Goal: Task Accomplishment & Management: Use online tool/utility

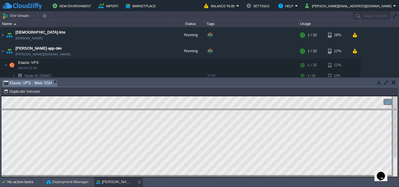
drag, startPoint x: 96, startPoint y: 85, endPoint x: 101, endPoint y: 115, distance: 30.2
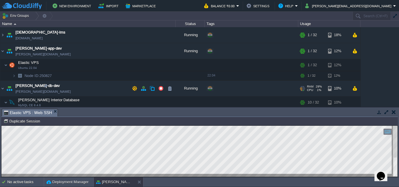
scroll to position [29, 0]
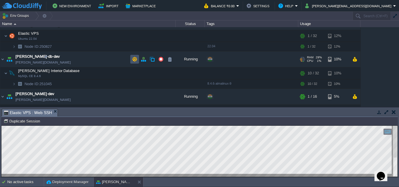
click at [133, 59] on button "button" at bounding box center [134, 59] width 5 height 5
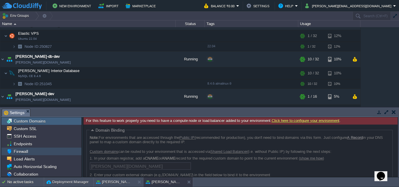
click at [24, 154] on span "Firewall" at bounding box center [21, 151] width 16 height 5
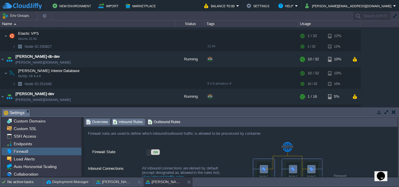
click at [126, 120] on span "Inbound Rules" at bounding box center [128, 122] width 30 height 6
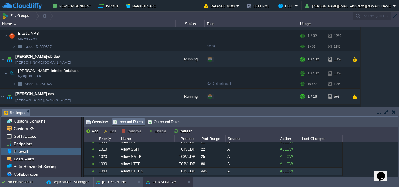
scroll to position [44, 0]
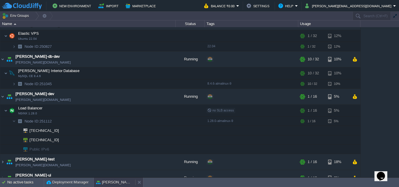
click at [112, 181] on button "[PERSON_NAME]-app-dev" at bounding box center [114, 183] width 37 height 6
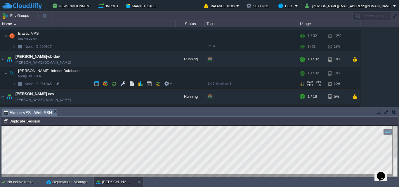
click at [16, 82] on img at bounding box center [20, 83] width 8 height 9
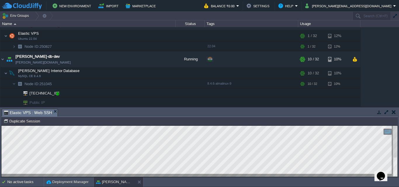
click at [58, 94] on div at bounding box center [57, 93] width 5 height 5
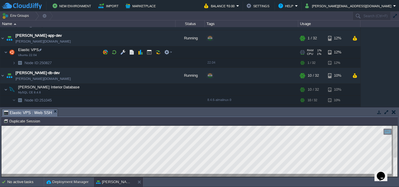
scroll to position [0, 0]
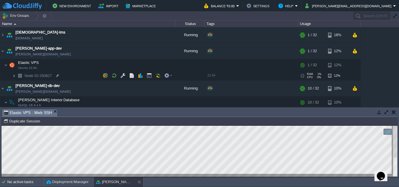
click at [15, 76] on img at bounding box center [14, 75] width 4 height 9
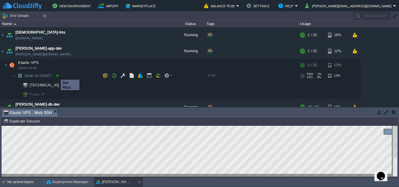
click at [56, 74] on div at bounding box center [57, 75] width 5 height 5
type input "250827"
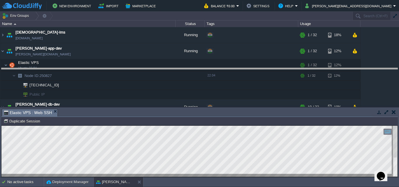
drag, startPoint x: 221, startPoint y: 114, endPoint x: 220, endPoint y: 73, distance: 41.2
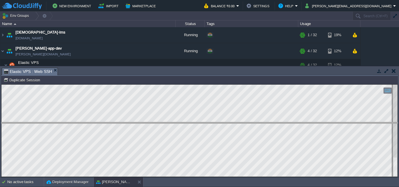
drag, startPoint x: 142, startPoint y: 74, endPoint x: 144, endPoint y: 128, distance: 54.6
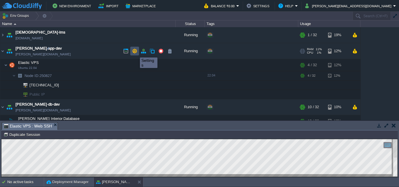
click at [135, 52] on button "button" at bounding box center [134, 50] width 5 height 5
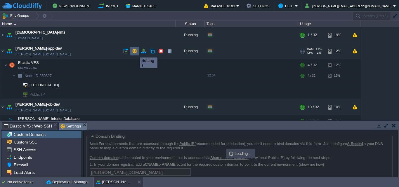
scroll to position [37, 0]
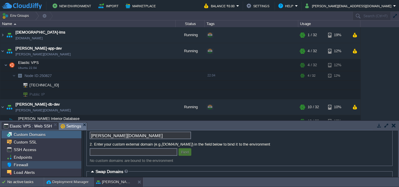
click at [25, 162] on div "Firewall" at bounding box center [41, 165] width 80 height 8
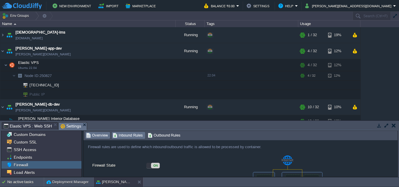
click at [131, 135] on span "Inbound Rules" at bounding box center [128, 135] width 30 height 6
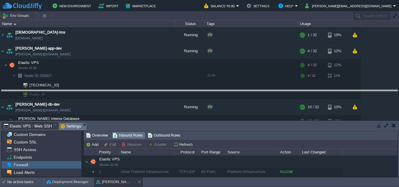
drag, startPoint x: 224, startPoint y: 126, endPoint x: 222, endPoint y: 94, distance: 32.5
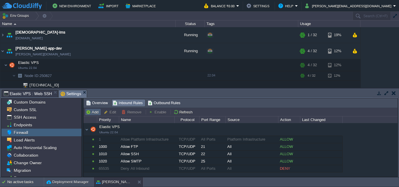
click at [94, 111] on button "Add" at bounding box center [93, 111] width 14 height 5
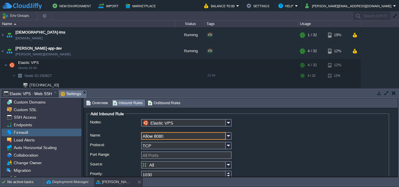
type input "Allow 8080"
click at [168, 145] on input "TCP" at bounding box center [183, 146] width 85 height 8
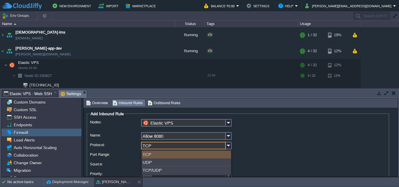
click at [168, 145] on input "TCP" at bounding box center [183, 146] width 85 height 8
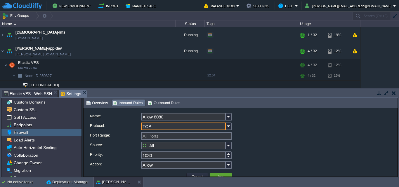
scroll to position [5, 0]
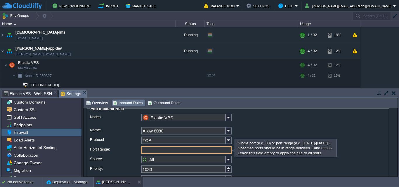
click at [159, 150] on input "Port Range:" at bounding box center [186, 150] width 91 height 8
type input "8080"
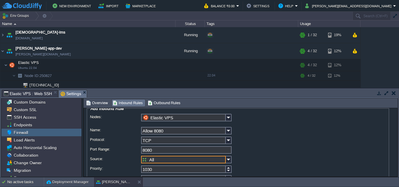
click at [192, 159] on input "All" at bounding box center [183, 160] width 85 height 8
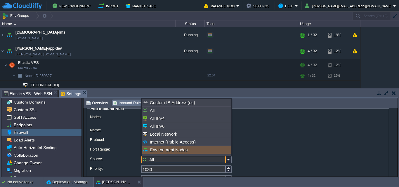
click at [180, 151] on div "Environment Nodes" at bounding box center [186, 150] width 89 height 8
type input "Environment Nodes"
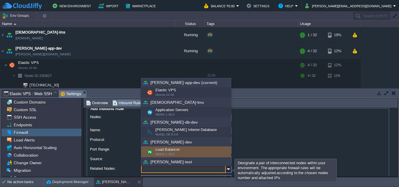
click at [172, 149] on div "Load Balancer NGINX 1.28.0" at bounding box center [186, 152] width 90 height 11
type input "Load Balancer ([PERSON_NAME]-dev)"
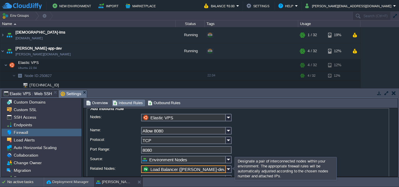
scroll to position [34, 0]
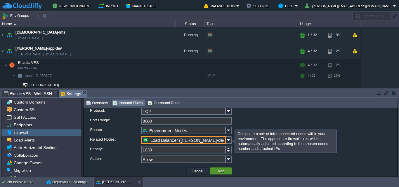
click at [224, 170] on button "Add" at bounding box center [221, 170] width 10 height 5
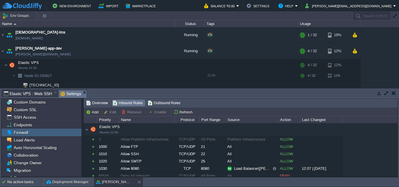
click at [393, 94] on button "button" at bounding box center [394, 93] width 4 height 5
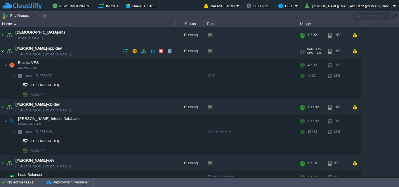
click at [3, 53] on img at bounding box center [2, 51] width 5 height 16
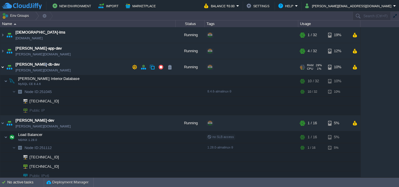
click at [1, 67] on img at bounding box center [2, 67] width 5 height 16
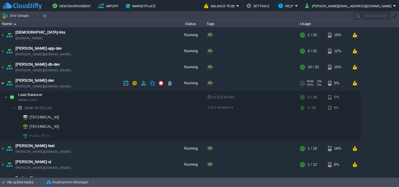
click at [4, 84] on img at bounding box center [2, 83] width 5 height 16
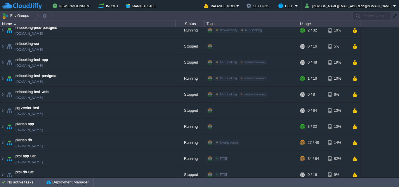
scroll to position [438, 0]
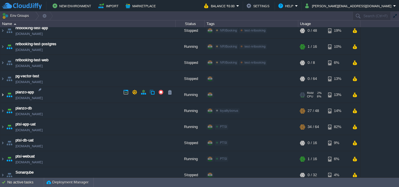
click at [4, 92] on img at bounding box center [2, 95] width 5 height 16
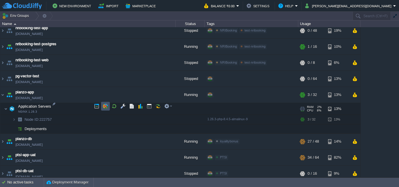
click at [106, 109] on button "button" at bounding box center [105, 106] width 5 height 5
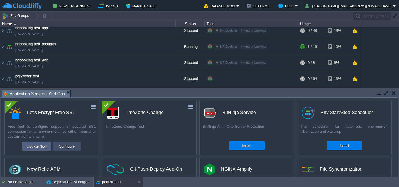
click at [75, 146] on button "Configure" at bounding box center [67, 146] width 20 height 7
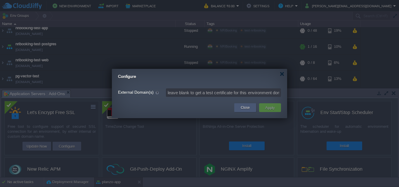
click at [246, 108] on button "Close" at bounding box center [245, 108] width 9 height 6
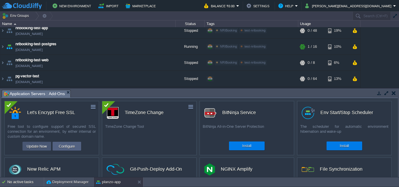
click at [41, 147] on button "Update Now" at bounding box center [37, 146] width 24 height 7
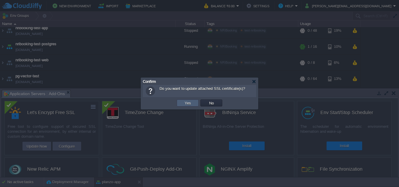
click at [192, 100] on td "Yes" at bounding box center [188, 103] width 22 height 7
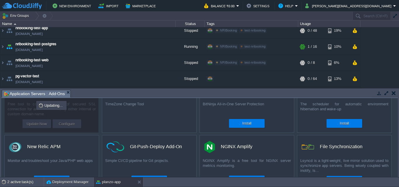
scroll to position [0, 0]
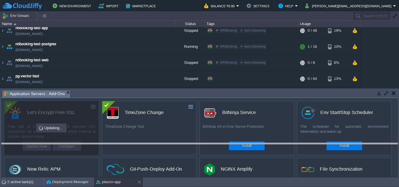
drag, startPoint x: 179, startPoint y: 93, endPoint x: 186, endPoint y: 147, distance: 53.6
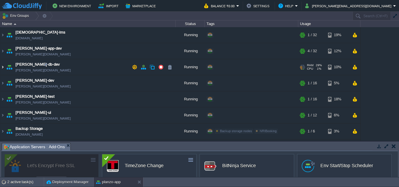
click at [3, 69] on img at bounding box center [2, 67] width 5 height 16
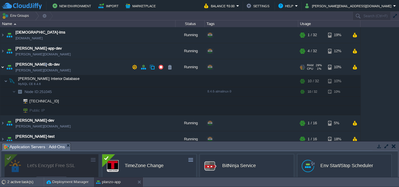
click at [3, 69] on img at bounding box center [2, 67] width 5 height 16
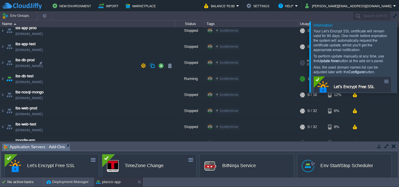
scroll to position [175, 0]
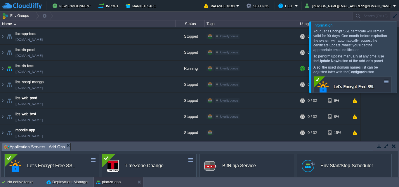
click at [399, 55] on div at bounding box center [406, 56] width 0 height 71
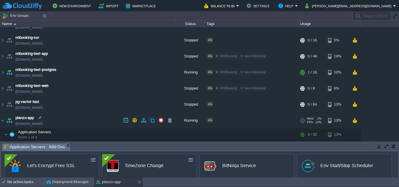
scroll to position [438, 0]
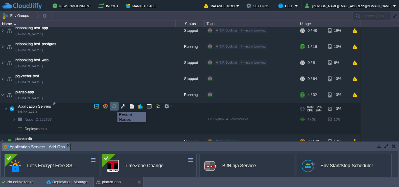
click at [113, 107] on button "button" at bounding box center [114, 106] width 5 height 5
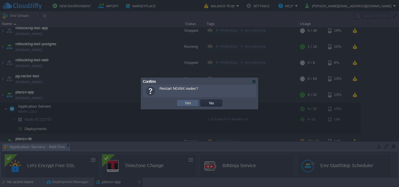
click at [186, 106] on td "Yes" at bounding box center [188, 103] width 22 height 7
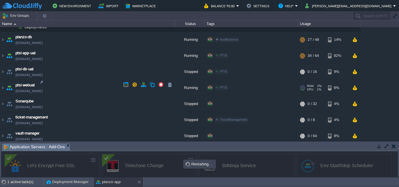
scroll to position [510, 0]
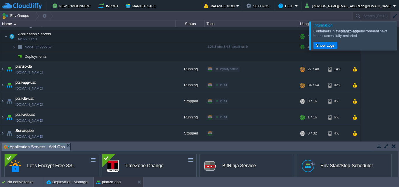
click at [399, 36] on div at bounding box center [406, 35] width 0 height 29
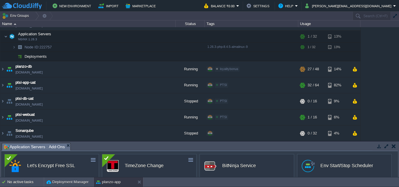
click at [396, 146] on td at bounding box center [393, 146] width 7 height 7
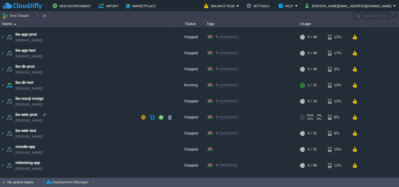
scroll to position [152, 0]
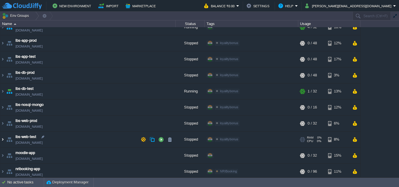
click at [3, 138] on img at bounding box center [2, 140] width 5 height 16
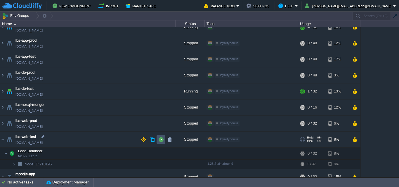
click at [161, 139] on button "button" at bounding box center [160, 139] width 5 height 5
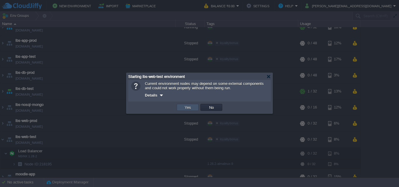
click at [189, 106] on button "Yes" at bounding box center [188, 107] width 10 height 5
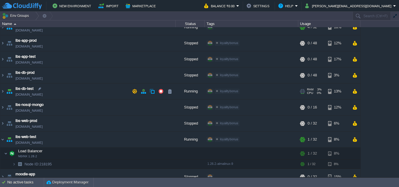
scroll to position [182, 0]
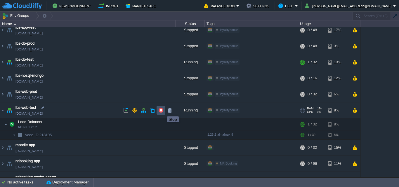
click at [163, 111] on button "button" at bounding box center [160, 110] width 5 height 5
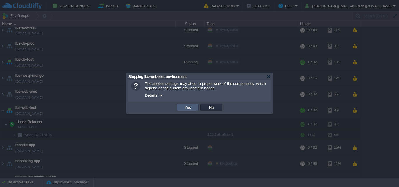
click at [192, 105] on td "Yes" at bounding box center [188, 107] width 22 height 7
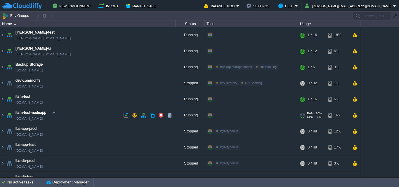
scroll to position [0, 0]
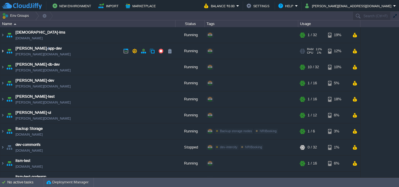
click at [4, 51] on img at bounding box center [2, 51] width 5 height 16
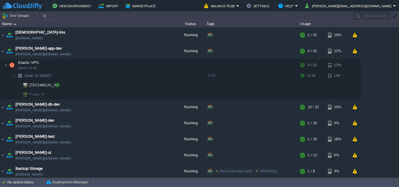
click at [58, 85] on div at bounding box center [57, 85] width 5 height 5
type input "[TECHNICAL_ID]"
click at [3, 121] on img at bounding box center [2, 123] width 5 height 16
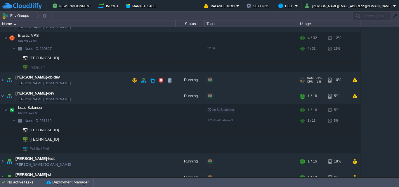
scroll to position [29, 0]
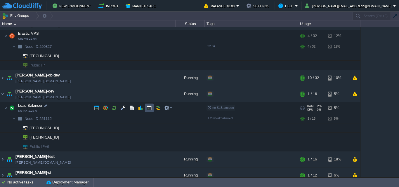
click at [147, 110] on button "button" at bounding box center [149, 107] width 5 height 5
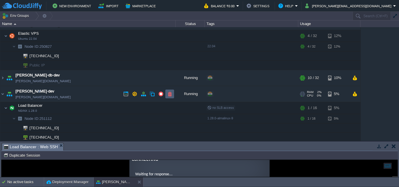
scroll to position [0, 0]
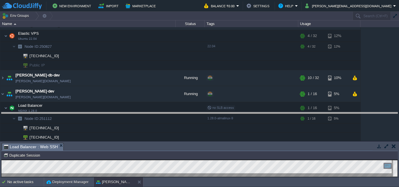
drag, startPoint x: 159, startPoint y: 147, endPoint x: 159, endPoint y: 116, distance: 30.9
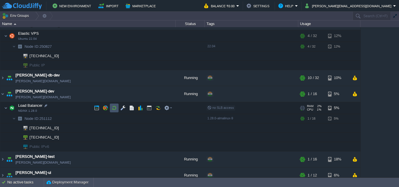
click at [115, 107] on button "button" at bounding box center [114, 107] width 5 height 5
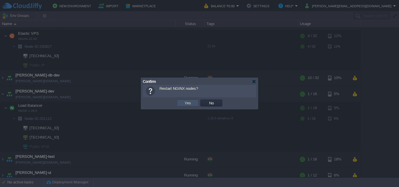
click at [190, 102] on button "Yes" at bounding box center [188, 102] width 10 height 5
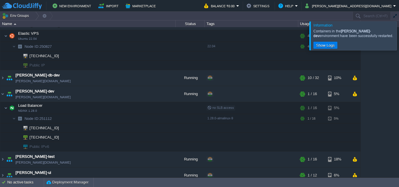
click at [399, 35] on div at bounding box center [406, 35] width 0 height 29
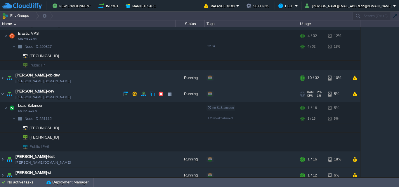
click at [45, 98] on link "[PERSON_NAME][DOMAIN_NAME]" at bounding box center [42, 97] width 55 height 6
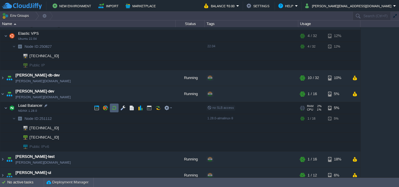
click at [115, 110] on button "button" at bounding box center [114, 107] width 5 height 5
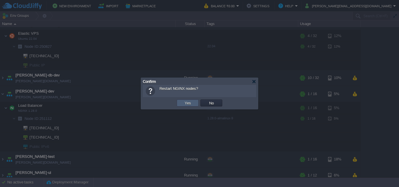
click at [188, 105] on button "Yes" at bounding box center [188, 102] width 10 height 5
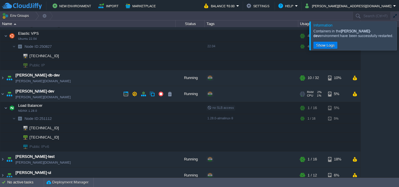
click at [41, 98] on link "[PERSON_NAME][DOMAIN_NAME]" at bounding box center [42, 97] width 55 height 6
click at [399, 34] on div at bounding box center [406, 35] width 0 height 29
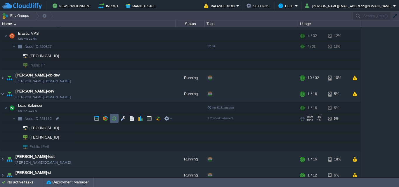
click at [113, 119] on button "button" at bounding box center [114, 118] width 5 height 5
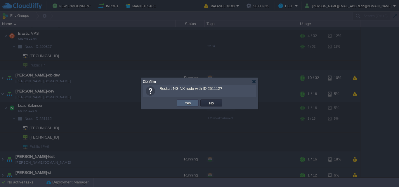
click at [187, 103] on button "Yes" at bounding box center [188, 102] width 10 height 5
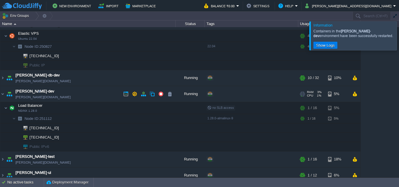
click at [46, 98] on link "[PERSON_NAME][DOMAIN_NAME]" at bounding box center [42, 97] width 55 height 6
